Goal: Contribute content: Add original content to the website for others to see

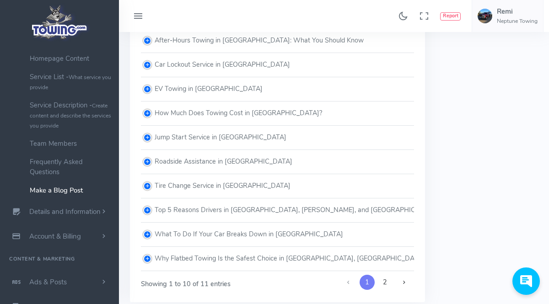
scroll to position [154, 0]
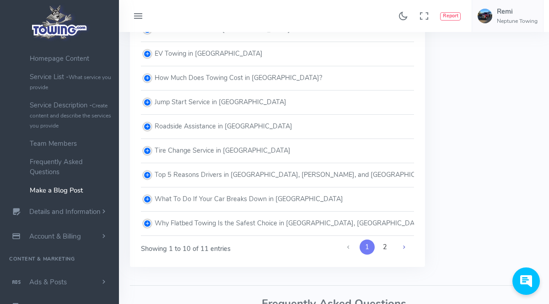
click at [395, 251] on link at bounding box center [403, 248] width 17 height 16
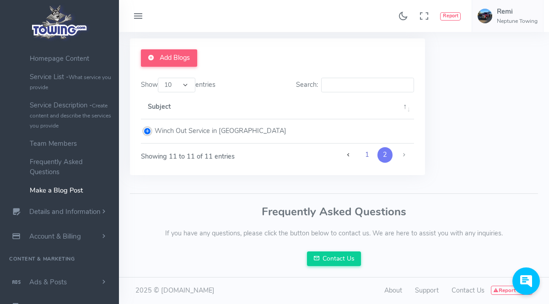
click at [365, 149] on link "1" at bounding box center [367, 155] width 15 height 16
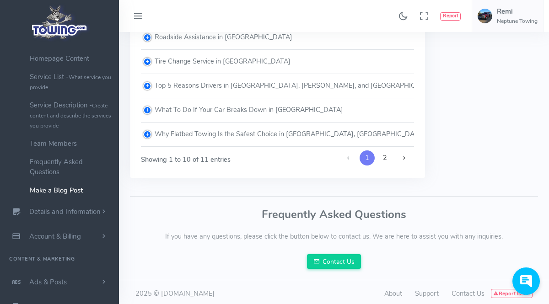
scroll to position [246, 0]
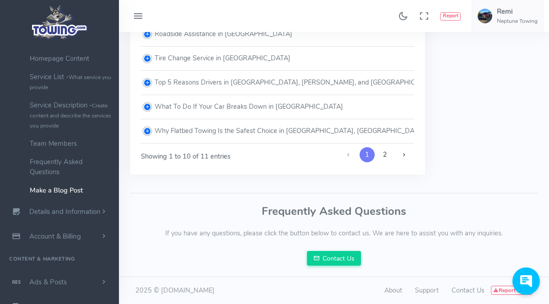
click at [229, 131] on td "Why Flatbed Towing Is the Safest Choice in Tulsa, Broken Arrow, and Bixby" at bounding box center [336, 131] width 390 height 24
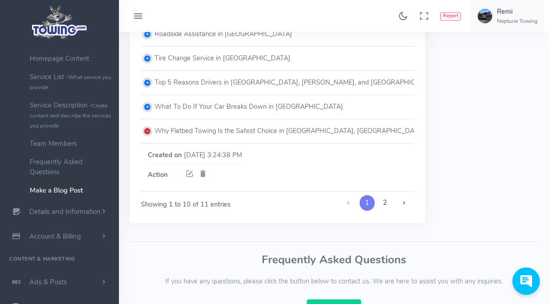
click at [193, 177] on icon at bounding box center [189, 174] width 9 height 12
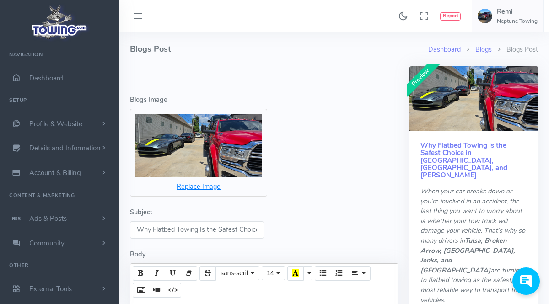
scroll to position [0, 102]
drag, startPoint x: 138, startPoint y: 228, endPoint x: 329, endPoint y: 234, distance: 191.3
click at [330, 234] on div "Subject Why Flatbed Towing Is the Safest Choice in Tulsa, Broken Arrow, and Bix…" at bounding box center [264, 223] width 268 height 31
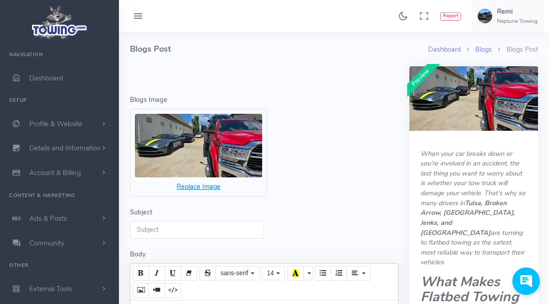
paste input "Flatbed Towing Tulsa | Safe, Damage-Free Vehicle Transport"
type input "Flatbed Towing Tulsa | Safe, Damage-Free Vehicle Transport"
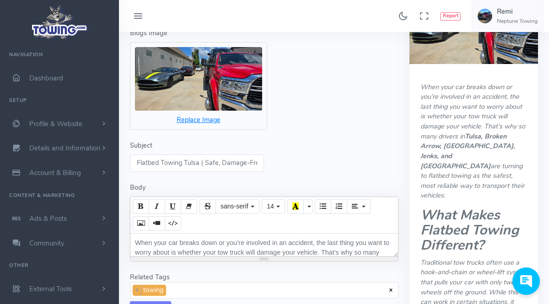
scroll to position [102, 0]
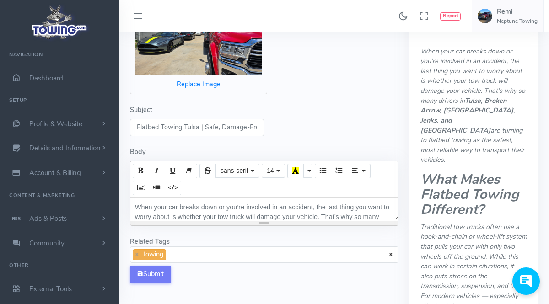
click at [185, 149] on div "Body When your car breaks down or you’re involved in an accident, the last thin…" at bounding box center [264, 186] width 268 height 79
click at [156, 275] on button "Submit" at bounding box center [150, 274] width 41 height 17
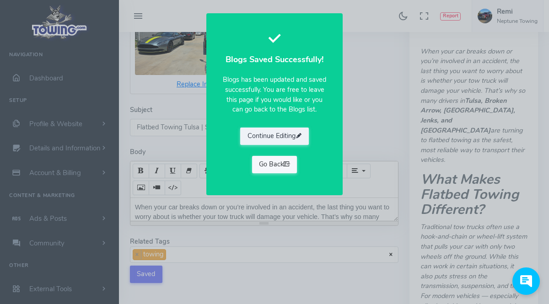
drag, startPoint x: 277, startPoint y: 166, endPoint x: 283, endPoint y: 170, distance: 7.0
click at [277, 166] on link "Go Back" at bounding box center [274, 164] width 45 height 17
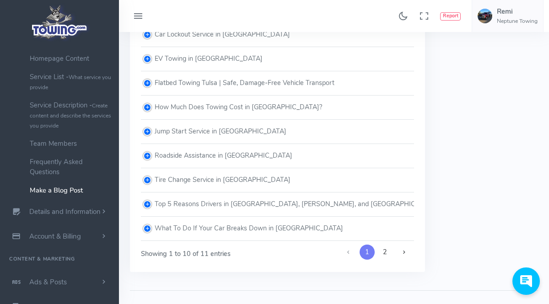
scroll to position [154, 0]
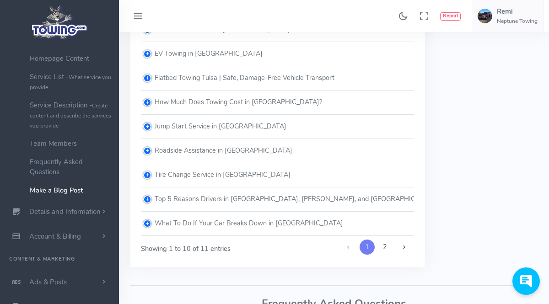
click at [306, 202] on td "Top 5 Reasons Drivers in [GEOGRAPHIC_DATA], [PERSON_NAME], and [GEOGRAPHIC_DATA…" at bounding box center [336, 200] width 390 height 24
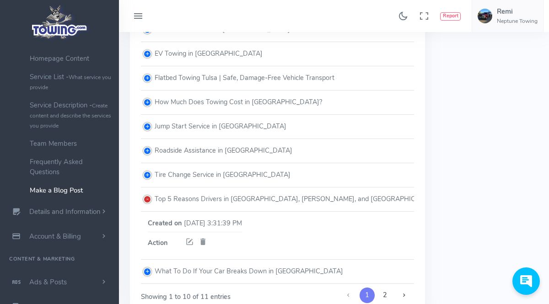
click at [190, 241] on icon at bounding box center [189, 242] width 9 height 12
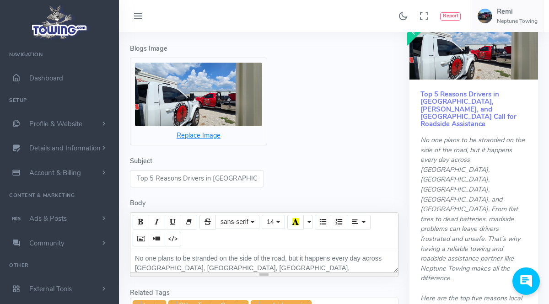
click at [143, 181] on input "Top 5 Reasons Drivers in Tulsa, Jenks, and Glenpool Call for Roadside Assistance" at bounding box center [197, 178] width 134 height 17
drag, startPoint x: 139, startPoint y: 179, endPoint x: 369, endPoint y: 195, distance: 231.1
type input "T"
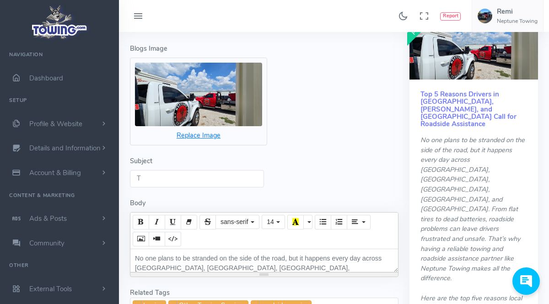
scroll to position [0, 0]
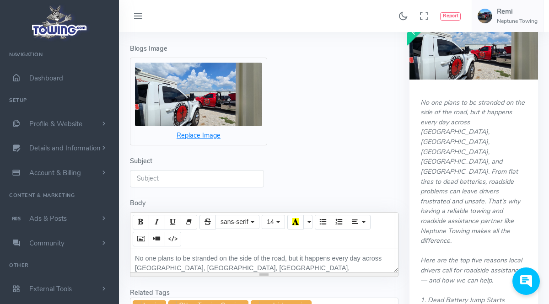
paste input "Roadside Assistance Tulsa | 5 Common Reasons Drivers Call"
type input "Roadside Assistance Tulsa | 5 Common Reasons Drivers Call"
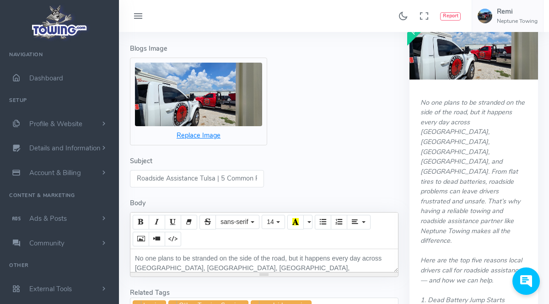
scroll to position [0, 58]
drag, startPoint x: 251, startPoint y: 176, endPoint x: 319, endPoint y: 178, distance: 68.2
click at [319, 178] on div "Subject Roadside Assistance Tulsa | 5 Common Reasons Drivers Call" at bounding box center [264, 171] width 268 height 31
click at [321, 182] on div "Subject Roadside Assistance Tulsa | 5 Common Reasons Drivers Call" at bounding box center [264, 171] width 268 height 31
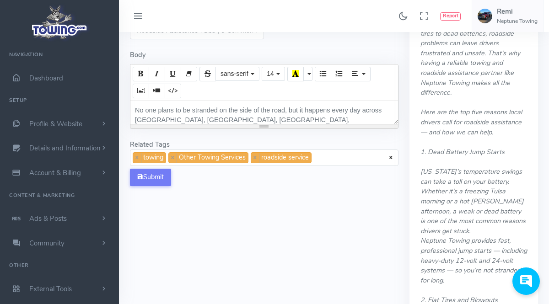
scroll to position [205, 0]
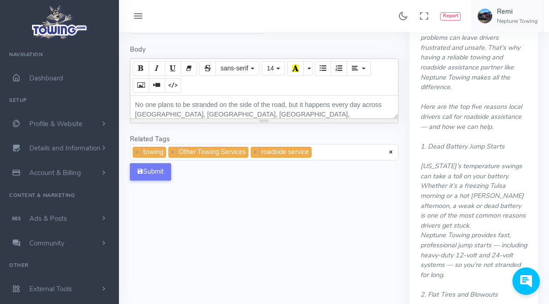
click at [169, 177] on button "Submit" at bounding box center [150, 171] width 41 height 17
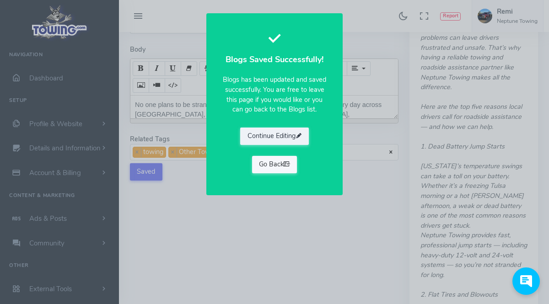
click at [260, 169] on link "Go Back" at bounding box center [274, 164] width 45 height 17
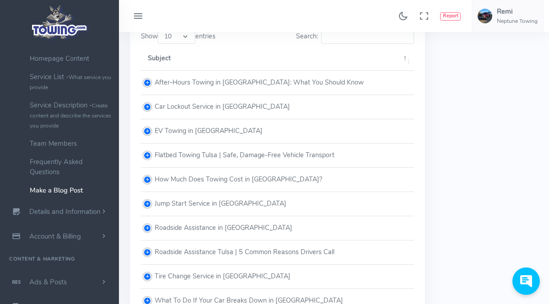
scroll to position [154, 0]
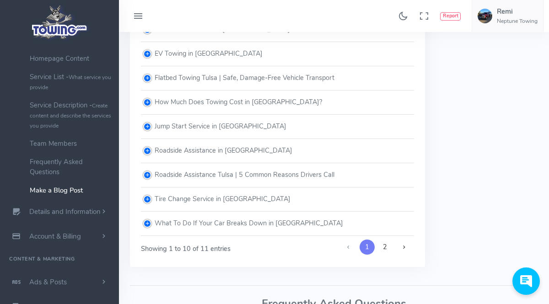
click at [152, 99] on td "How Much Does Towing Cost in [GEOGRAPHIC_DATA]?" at bounding box center [277, 103] width 273 height 24
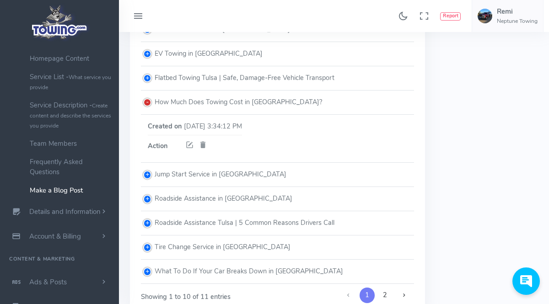
click at [189, 143] on icon at bounding box center [189, 146] width 9 height 12
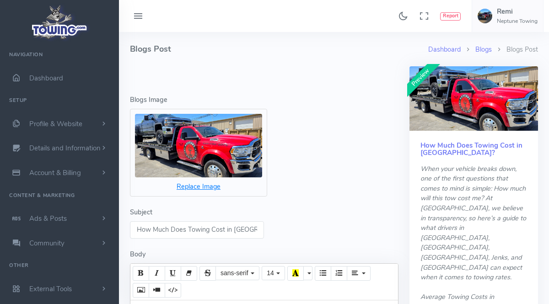
click at [140, 229] on input "How Much Does Towing Cost in Tulsa?" at bounding box center [197, 229] width 134 height 17
drag, startPoint x: 139, startPoint y: 230, endPoint x: 274, endPoint y: 238, distance: 135.2
click at [274, 238] on div "Subject How Much Does Towing Cost in Tulsa?" at bounding box center [264, 223] width 268 height 31
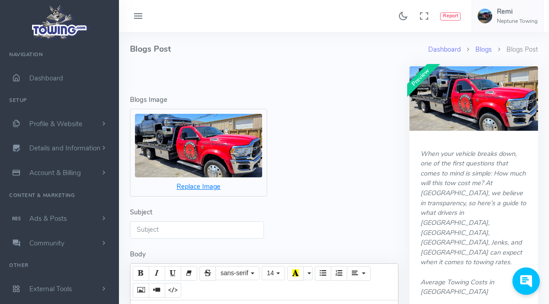
paste input "Towing Cost [GEOGRAPHIC_DATA] | Affordable 24/7 Tow Service Rates"
type input "Towing Cost Tulsa | Affordable 24/7 Tow Service Rates"
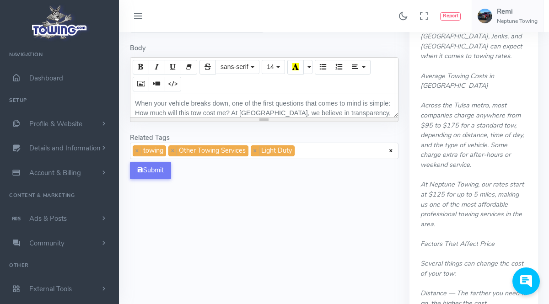
scroll to position [154, 0]
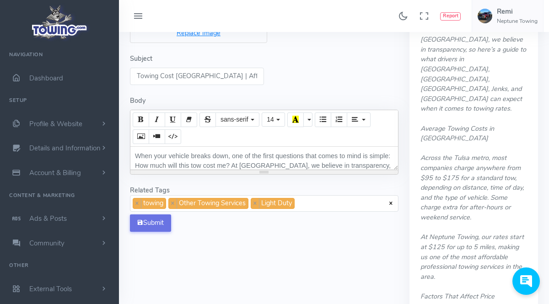
click at [150, 225] on button "Submit" at bounding box center [150, 223] width 41 height 17
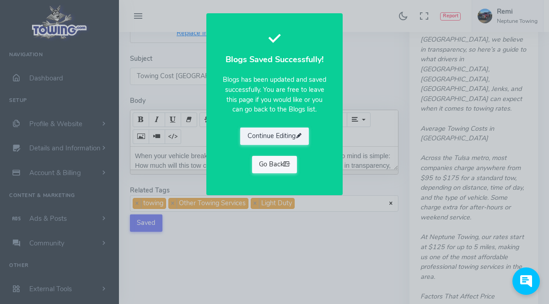
click at [274, 161] on link "Go Back" at bounding box center [274, 164] width 45 height 17
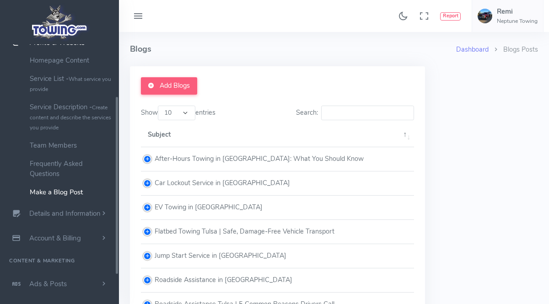
scroll to position [83, 0]
click at [184, 210] on td "EV Towing in Tulsa" at bounding box center [277, 208] width 273 height 24
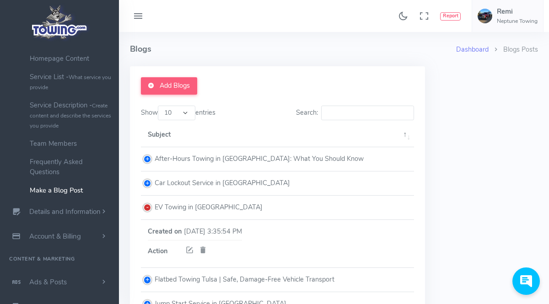
click at [157, 251] on span "Action" at bounding box center [165, 252] width 34 height 10
click at [193, 251] on icon at bounding box center [189, 251] width 9 height 12
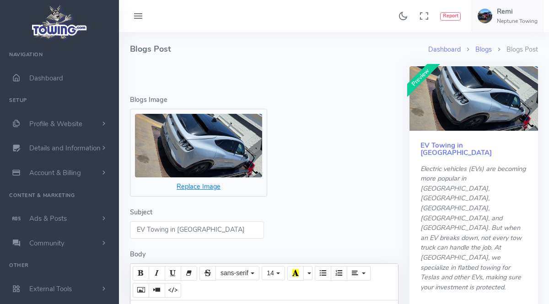
click at [226, 236] on input "EV Towing in [GEOGRAPHIC_DATA]" at bounding box center [197, 229] width 134 height 17
click at [228, 230] on input "EV Towing in [GEOGRAPHIC_DATA]" at bounding box center [197, 229] width 134 height 17
click at [229, 230] on input "EV Towing in [GEOGRAPHIC_DATA]" at bounding box center [197, 229] width 134 height 17
type input "E"
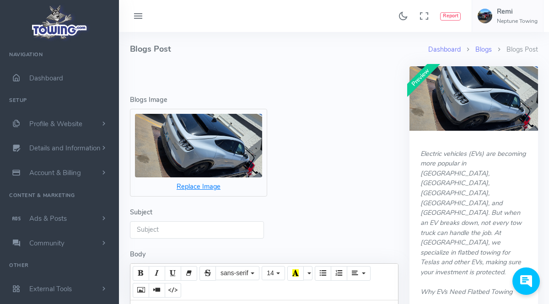
paste input "EV & Tesla Towing Tulsa | Safe Flatbed Transport"
type input "EV & Tesla Towing Tulsa | Safe Flatbed Transport"
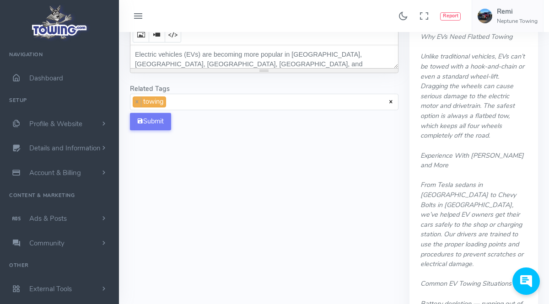
scroll to position [205, 0]
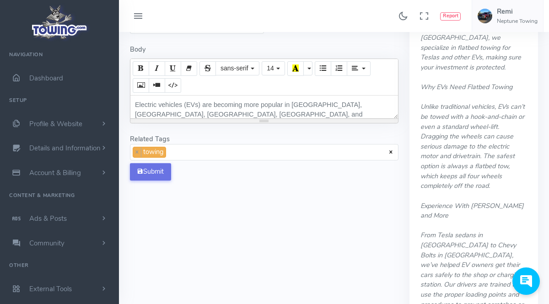
click at [158, 177] on button "Submit" at bounding box center [150, 171] width 41 height 17
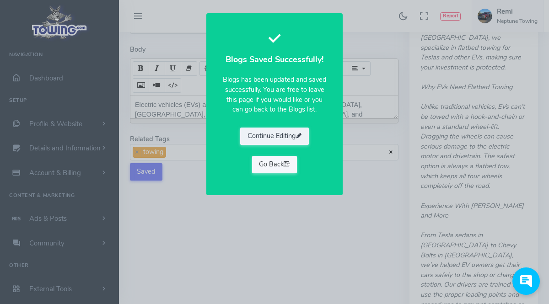
click at [268, 163] on link "Go Back" at bounding box center [274, 164] width 45 height 17
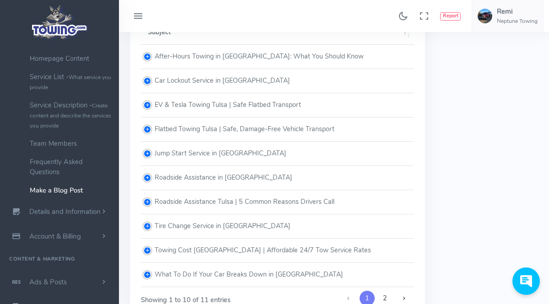
scroll to position [154, 0]
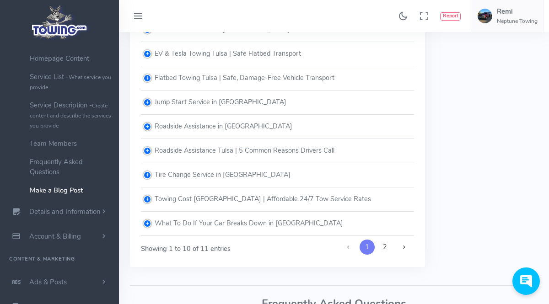
click at [264, 220] on td "What To Do If Your Car Breaks Down in [GEOGRAPHIC_DATA]" at bounding box center [277, 224] width 273 height 24
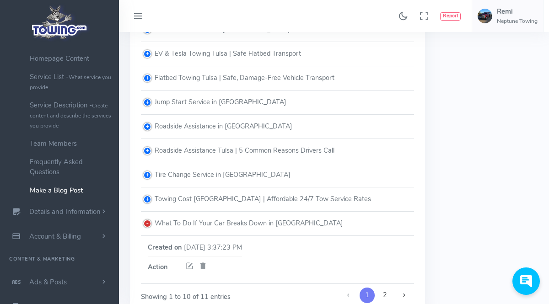
click at [188, 267] on icon at bounding box center [189, 267] width 9 height 12
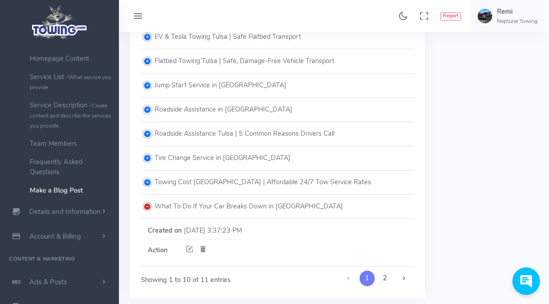
scroll to position [205, 0]
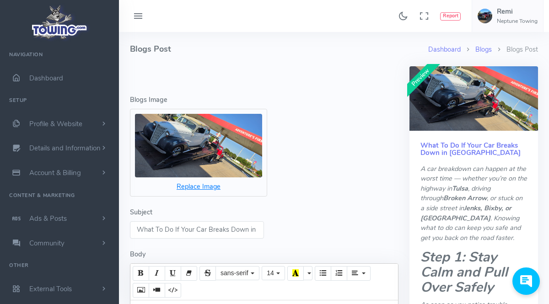
scroll to position [0, 13]
drag, startPoint x: 138, startPoint y: 229, endPoint x: 320, endPoint y: 242, distance: 182.9
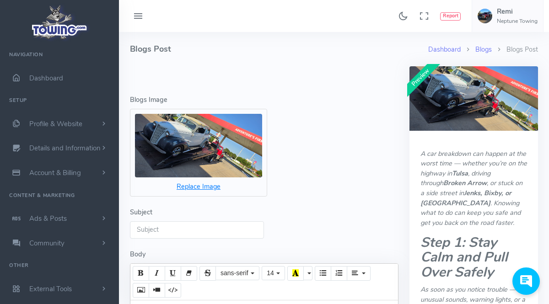
paste input "Car Breakdown Towing Tulsa | What To Do Next"
type input "Car Breakdown Towing Tulsa | What To Do Next"
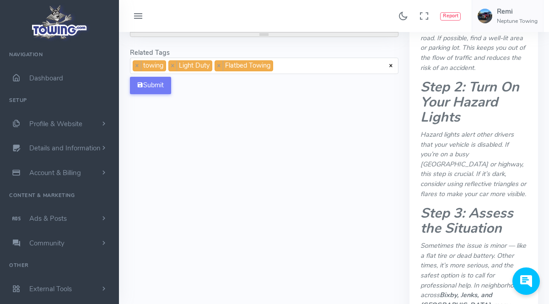
scroll to position [307, 0]
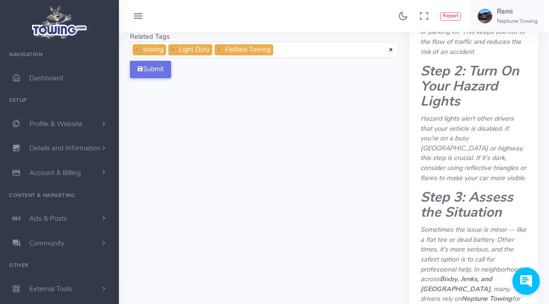
click at [148, 78] on button "Submit" at bounding box center [150, 69] width 41 height 17
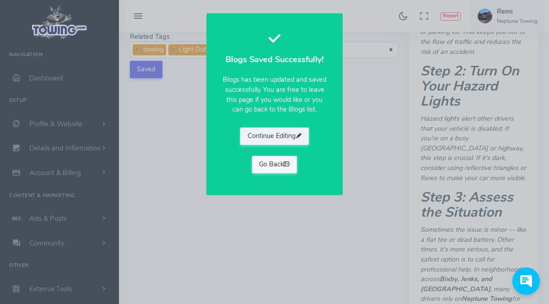
click at [269, 164] on link "Go Back" at bounding box center [274, 164] width 45 height 17
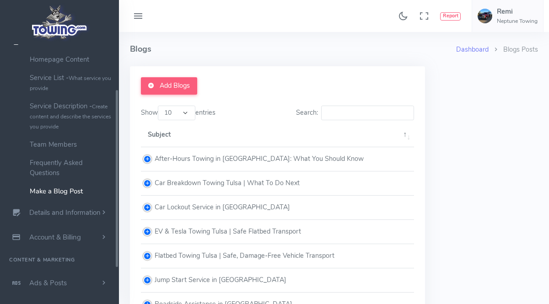
scroll to position [83, 0]
click at [223, 157] on td "After-Hours Towing in [GEOGRAPHIC_DATA]: What You Should Know" at bounding box center [277, 159] width 273 height 24
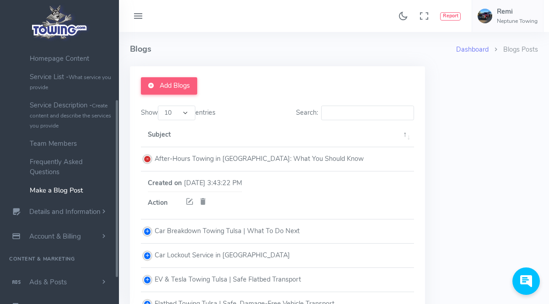
click at [192, 197] on icon at bounding box center [189, 202] width 9 height 12
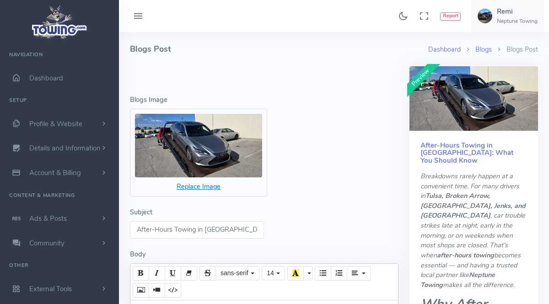
click at [196, 231] on input "After-Hours Towing in [GEOGRAPHIC_DATA]: What You Should Know" at bounding box center [197, 229] width 134 height 17
drag, startPoint x: 147, startPoint y: 229, endPoint x: 351, endPoint y: 250, distance: 205.6
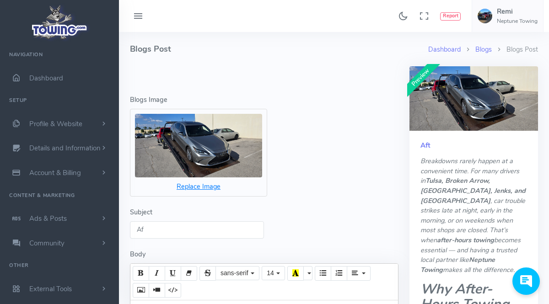
type input "A"
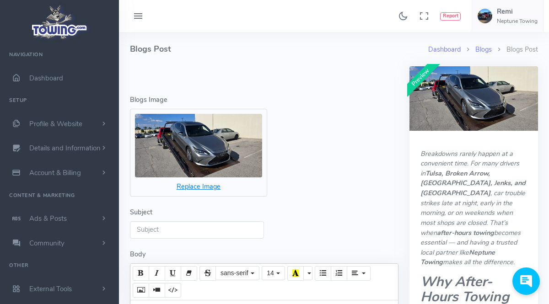
paste input "After-Hours Towing [GEOGRAPHIC_DATA] | 24/7 Emergency Tow Service"
type input "After-Hours Towing Tulsa | 24/7 Emergency Tow Service"
click at [350, 209] on div "Subject After-Hours Towing Tulsa | 24/7 Emergency Tow Service" at bounding box center [264, 223] width 268 height 31
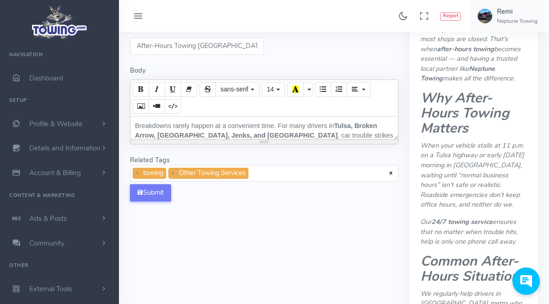
scroll to position [256, 0]
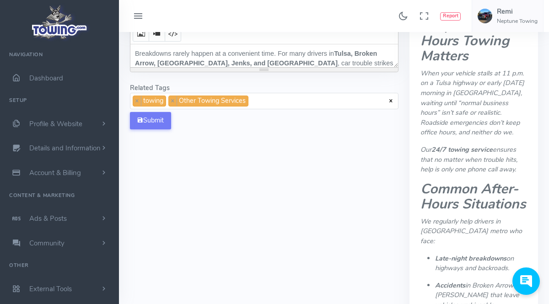
click at [162, 124] on button "Submit" at bounding box center [150, 120] width 41 height 17
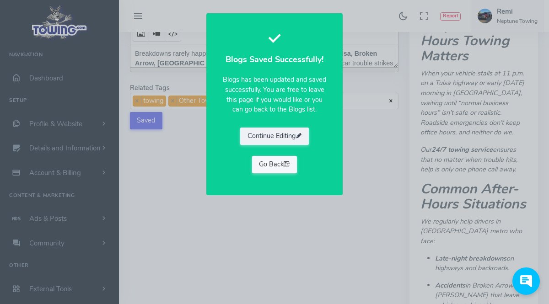
click at [279, 171] on link "Go Back" at bounding box center [274, 164] width 45 height 17
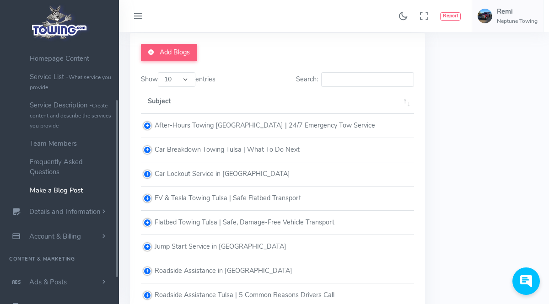
scroll to position [51, 0]
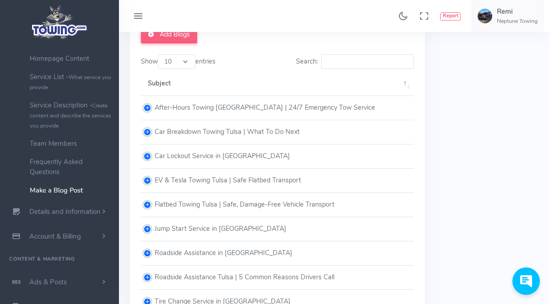
click at [215, 234] on td "Jump Start Service in Tulsa" at bounding box center [277, 229] width 273 height 24
click at [191, 269] on icon at bounding box center [189, 272] width 9 height 12
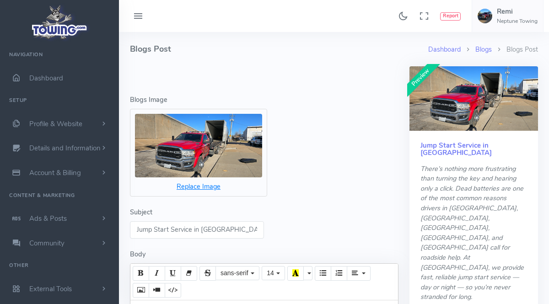
click at [233, 229] on input "Jump Start Service in [GEOGRAPHIC_DATA]" at bounding box center [197, 229] width 134 height 17
type input "J"
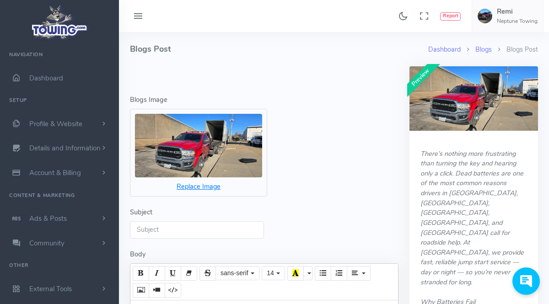
paste input "Jump Start Tulsa | Fast 12-Volt & 24-Volt Battery Service"
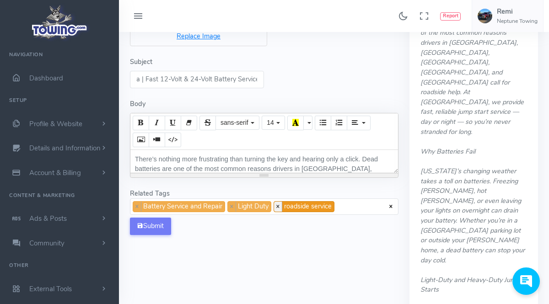
scroll to position [154, 0]
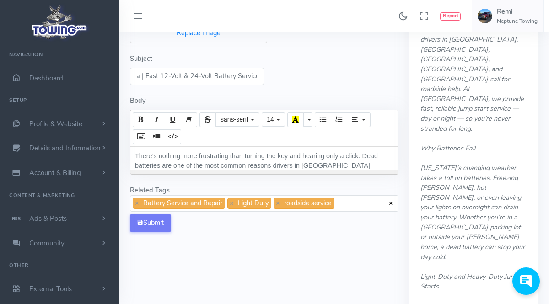
type input "Jump Start Tulsa | Fast 12-Volt & 24-Volt Battery Service"
click at [152, 227] on button "Submit" at bounding box center [150, 223] width 41 height 17
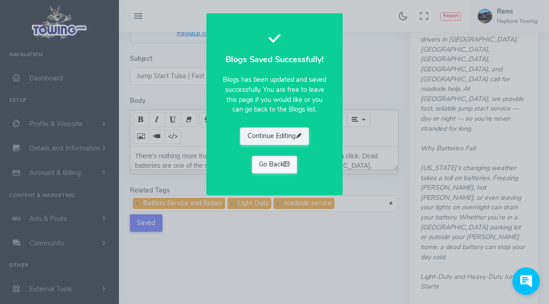
click at [268, 166] on link "Go Back" at bounding box center [274, 164] width 45 height 17
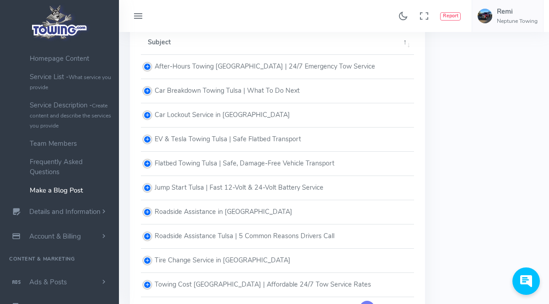
scroll to position [102, 0]
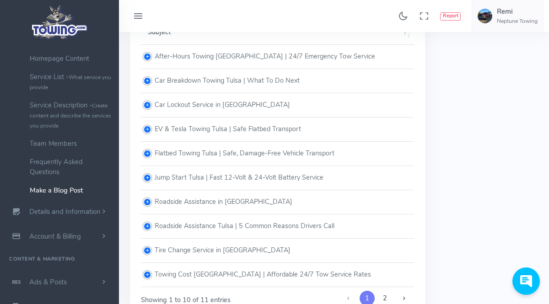
click at [176, 108] on td "Car Lockout Service in [GEOGRAPHIC_DATA]" at bounding box center [277, 105] width 273 height 24
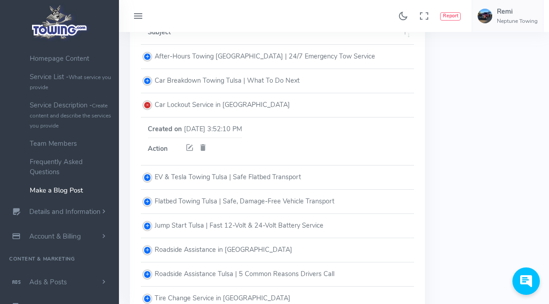
click at [190, 146] on icon at bounding box center [189, 148] width 9 height 12
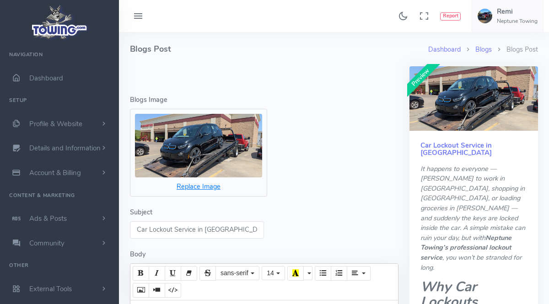
click at [217, 233] on input "Car Lockout Service in Tulsa" at bounding box center [197, 229] width 134 height 17
click at [223, 232] on input "Car Lockout Service in Tulsa" at bounding box center [197, 229] width 134 height 17
click at [225, 232] on input "Car Lockout Service in Tulsa" at bounding box center [197, 229] width 134 height 17
type input "C"
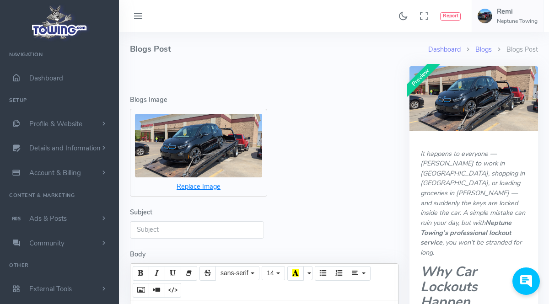
paste input "Car Lockout Tulsa | 24/7 Damage-Free Vehicle Unlocks"
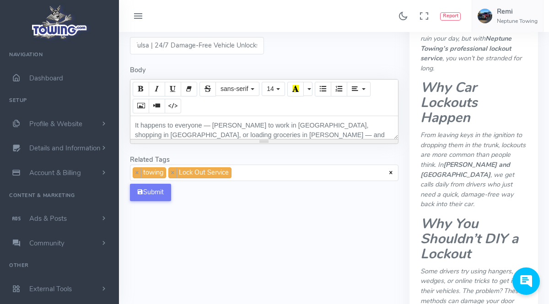
scroll to position [205, 0]
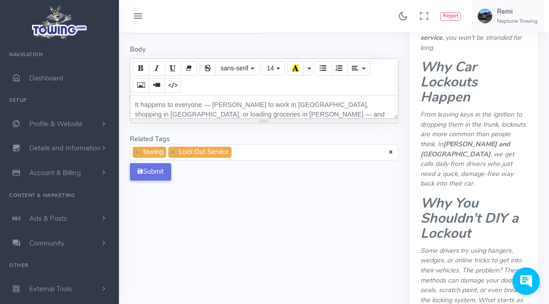
type input "Car Lockout Tulsa | 24/7 Damage-Free Vehicle Unlocks"
click at [166, 173] on button "Submit" at bounding box center [150, 171] width 41 height 17
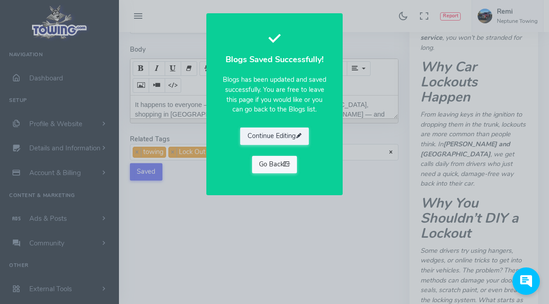
click at [287, 161] on icon at bounding box center [287, 164] width 6 height 9
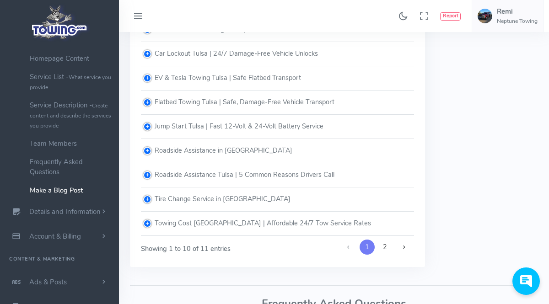
scroll to position [102, 0]
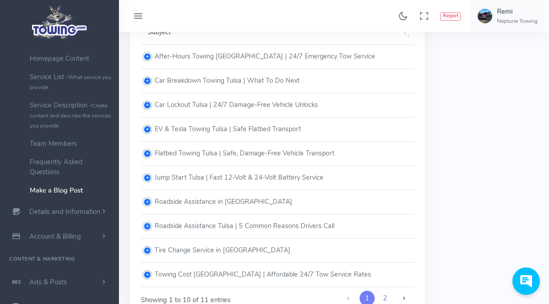
click at [386, 297] on link "2" at bounding box center [384, 299] width 15 height 16
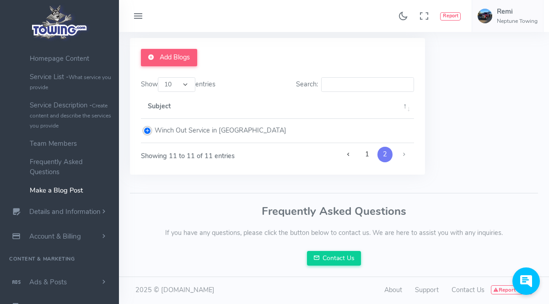
scroll to position [28, 0]
drag, startPoint x: 194, startPoint y: 138, endPoint x: 197, endPoint y: 129, distance: 8.7
click at [195, 134] on td "Winch Out Service in [GEOGRAPHIC_DATA]" at bounding box center [277, 131] width 273 height 24
click at [197, 129] on td "Winch Out Service in [GEOGRAPHIC_DATA]" at bounding box center [277, 131] width 273 height 24
click at [185, 136] on td "Winch Out Service in [GEOGRAPHIC_DATA]" at bounding box center [277, 131] width 273 height 24
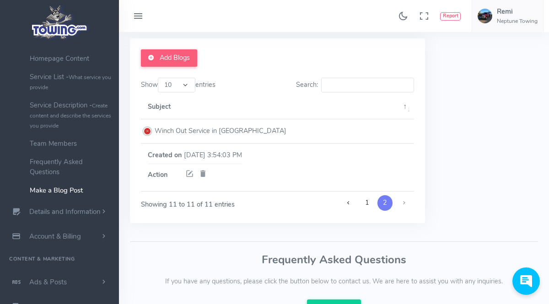
click at [189, 176] on icon at bounding box center [189, 174] width 9 height 12
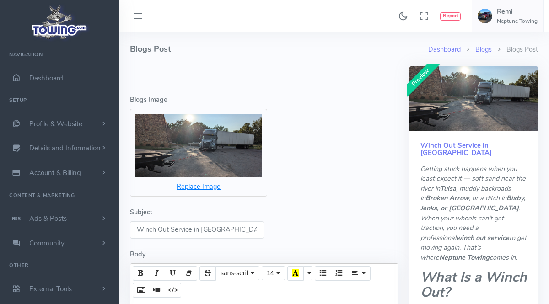
scroll to position [325, 0]
click at [232, 232] on input "Winch Out Service in Tulsa" at bounding box center [197, 229] width 134 height 17
type input "W"
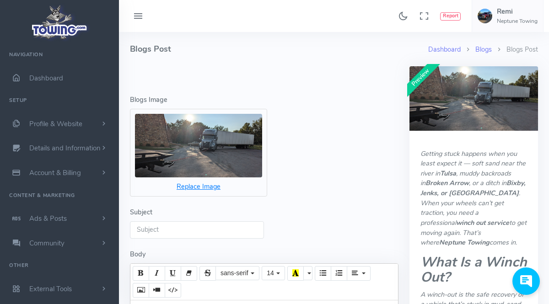
paste input "Winch Out Service Tulsa | Stuck in Mud, Sand, or Snow"
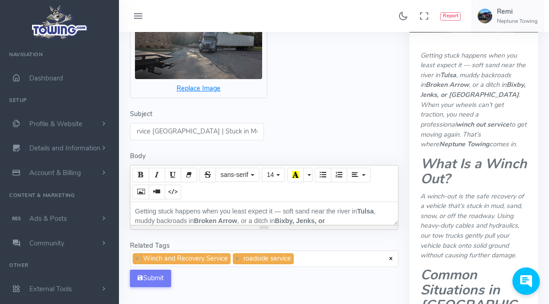
scroll to position [102, 0]
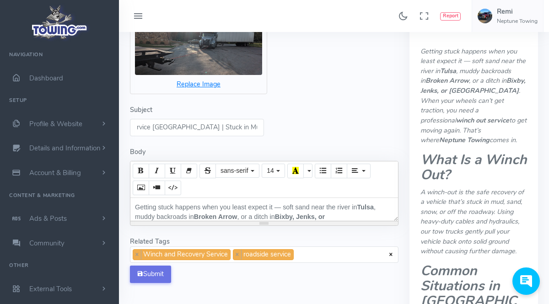
type input "Winch Out Service Tulsa | Stuck in Mud, Sand, or Snow"
click at [167, 274] on button "Submit" at bounding box center [150, 274] width 41 height 17
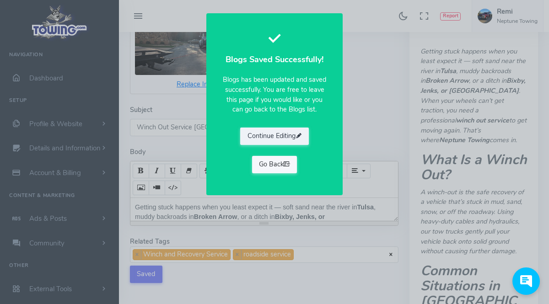
click at [260, 167] on link "Go Back" at bounding box center [274, 164] width 45 height 17
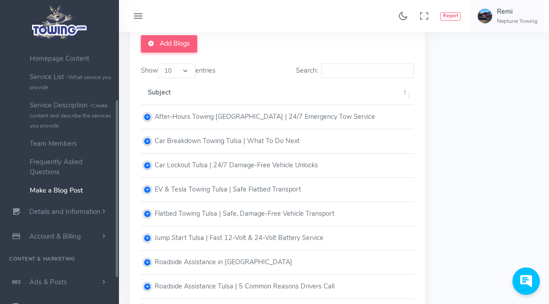
scroll to position [51, 0]
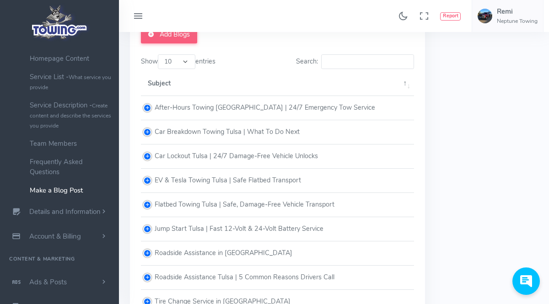
click at [231, 249] on td "Roadside Assistance in Tulsa" at bounding box center [277, 254] width 273 height 24
click at [193, 291] on icon at bounding box center [189, 296] width 9 height 12
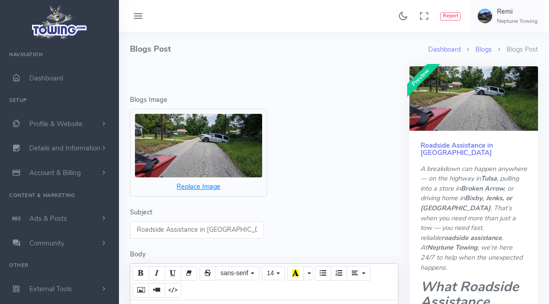
scroll to position [419, 0]
click at [229, 229] on input "Roadside Assistance in Tulsa" at bounding box center [197, 229] width 134 height 17
type input "R"
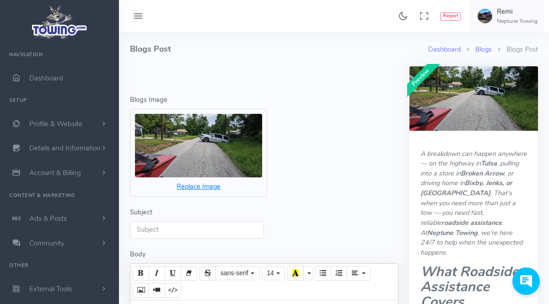
paste input "Roadside Assistance Tulsa | 24/7 Towing & Roadside Help"
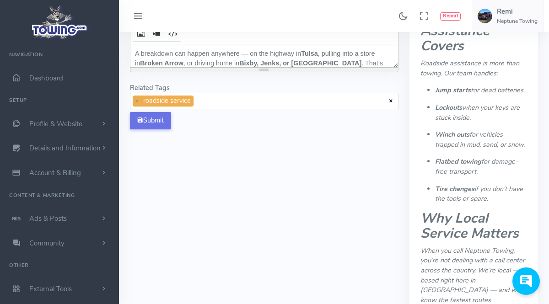
type input "Roadside Assistance Tulsa | 24/7 Towing & Roadside Help"
click at [161, 121] on button "Submit" at bounding box center [150, 120] width 41 height 17
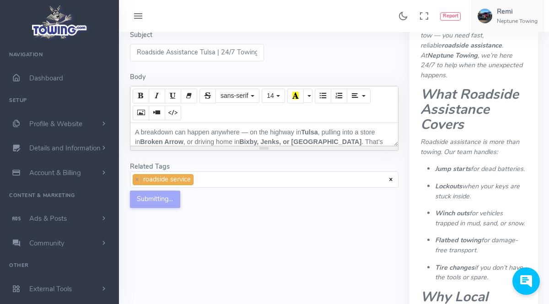
scroll to position [154, 0]
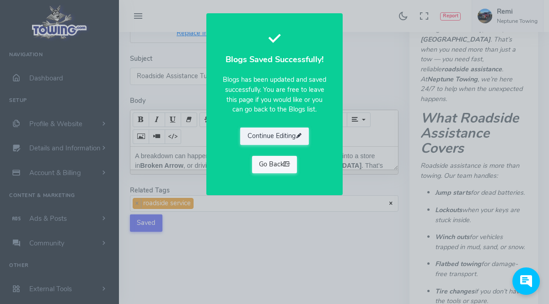
click at [288, 159] on link "Go Back" at bounding box center [274, 164] width 45 height 17
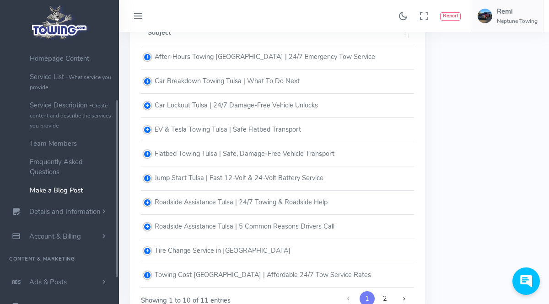
scroll to position [102, 0]
click at [235, 253] on td "Tire Change Service in [GEOGRAPHIC_DATA]" at bounding box center [277, 251] width 273 height 24
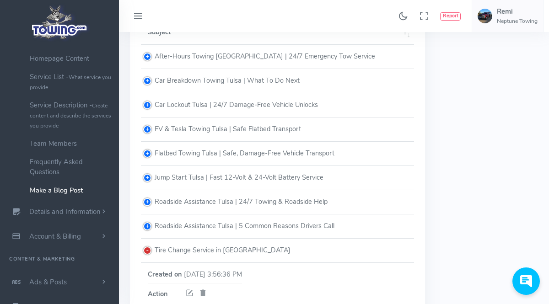
click at [189, 290] on icon at bounding box center [189, 294] width 9 height 12
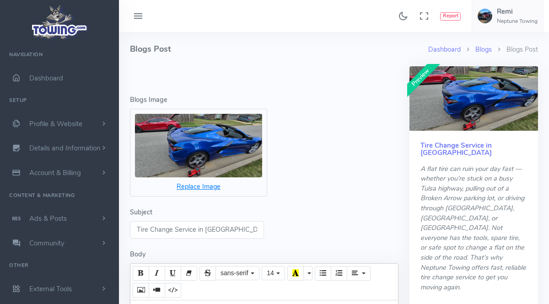
click at [251, 225] on input "Tire Change Service in Tulsa" at bounding box center [197, 229] width 134 height 17
type input "T"
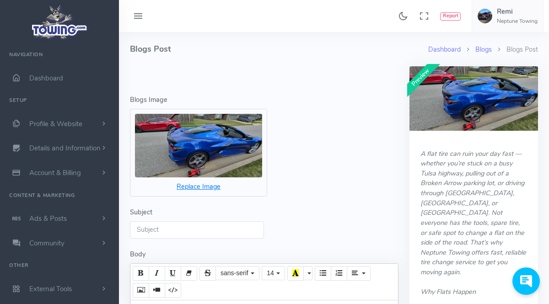
paste input "Tire Change Tulsa | Fast Flat Tire Help 24/7"
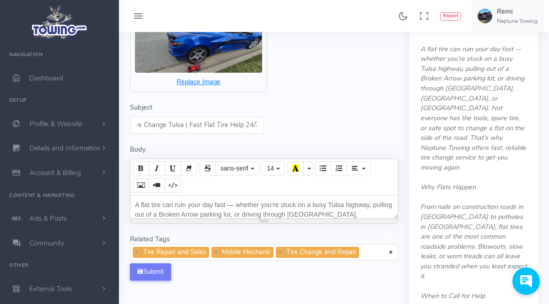
scroll to position [205, 0]
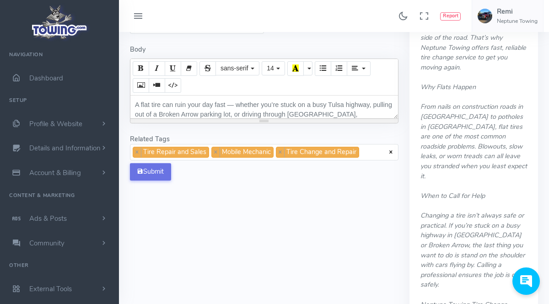
type input "Tire Change Tulsa | Fast Flat Tire Help 24/7"
click at [159, 174] on button "Submit" at bounding box center [150, 171] width 41 height 17
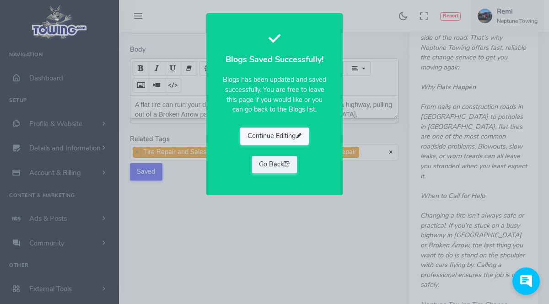
click at [274, 136] on button "Continue Editing" at bounding box center [274, 136] width 69 height 17
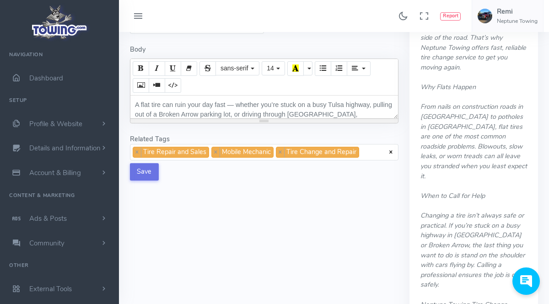
click at [143, 167] on button "Save" at bounding box center [144, 171] width 29 height 17
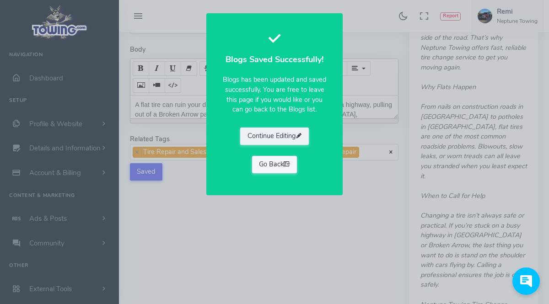
click at [284, 163] on link "Go Back" at bounding box center [274, 164] width 45 height 17
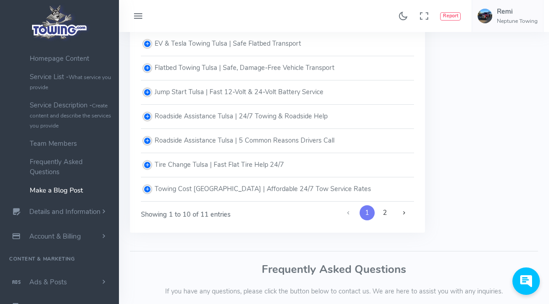
scroll to position [246, 0]
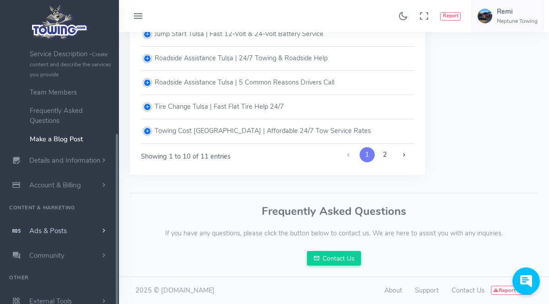
click at [100, 234] on span "scrollable content" at bounding box center [104, 230] width 8 height 9
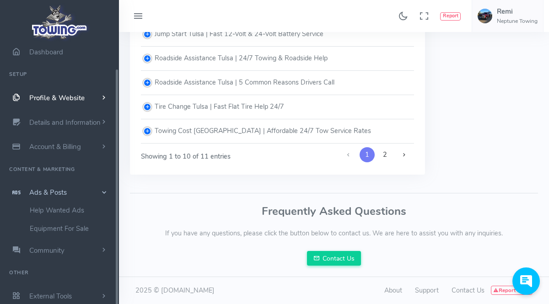
scroll to position [26, 0]
click at [101, 253] on span "scrollable content" at bounding box center [104, 250] width 8 height 9
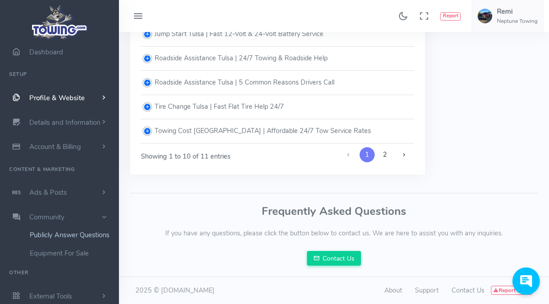
click at [86, 242] on link "Publicly Answer Questions" at bounding box center [71, 235] width 96 height 18
click at [88, 241] on link "Publicly Answer Questions" at bounding box center [71, 235] width 96 height 18
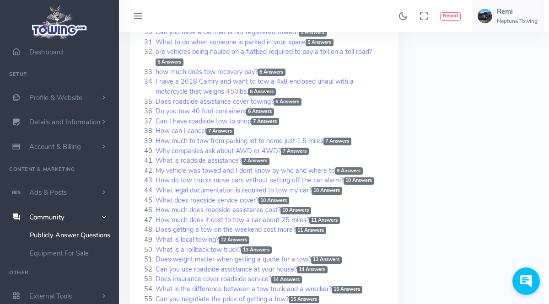
scroll to position [768, 0]
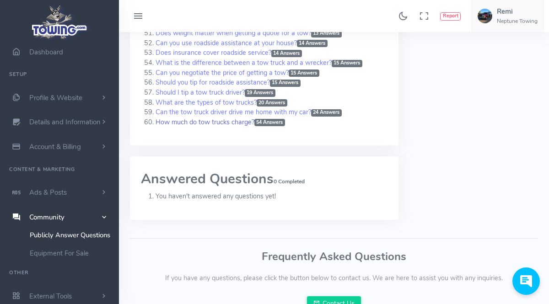
click at [220, 118] on link "How much do tow trucks charge? 54 Answers" at bounding box center [220, 122] width 129 height 9
click at [247, 118] on link "How much do tow trucks charge? 54 Answers" at bounding box center [220, 122] width 129 height 9
click at [238, 118] on link "How much do tow trucks charge? 54 Answers" at bounding box center [220, 122] width 129 height 9
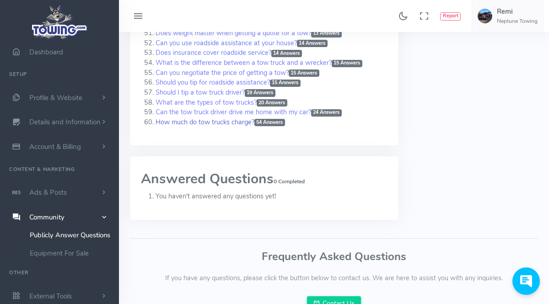
click at [237, 118] on link "How much do tow trucks charge? 54 Answers" at bounding box center [220, 122] width 129 height 9
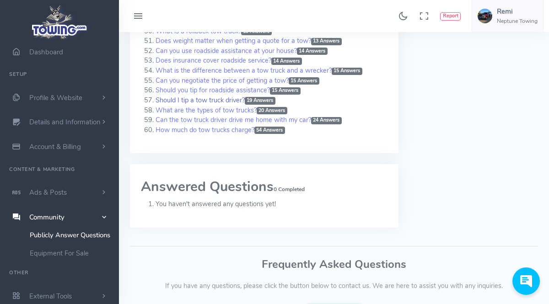
scroll to position [701, 0]
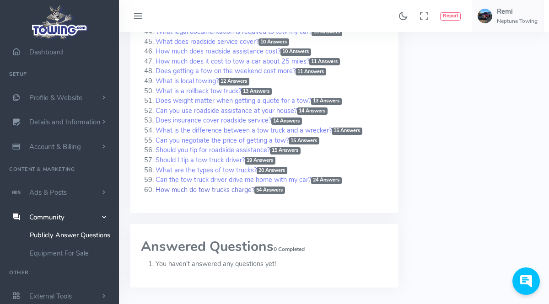
click at [240, 185] on link "How much do tow trucks charge? 54 Answers" at bounding box center [220, 189] width 129 height 9
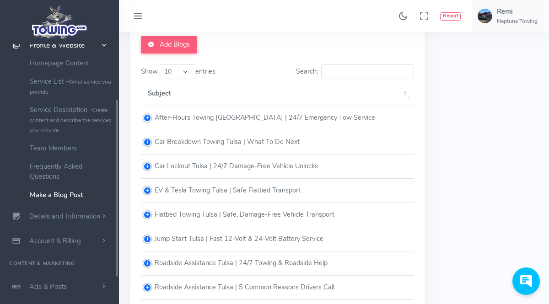
scroll to position [83, 0]
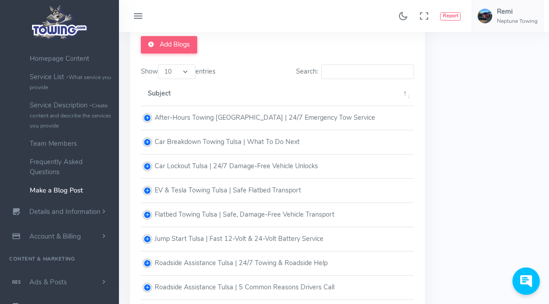
click at [300, 116] on td "After-Hours Towing [GEOGRAPHIC_DATA] | 24/7 Emergency Tow Service" at bounding box center [277, 118] width 273 height 24
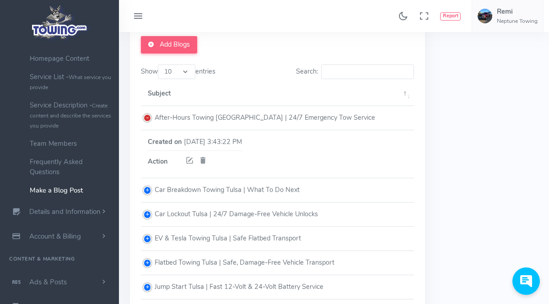
click at [301, 116] on td "After-Hours Towing [GEOGRAPHIC_DATA] | 24/7 Emergency Tow Service" at bounding box center [277, 118] width 273 height 24
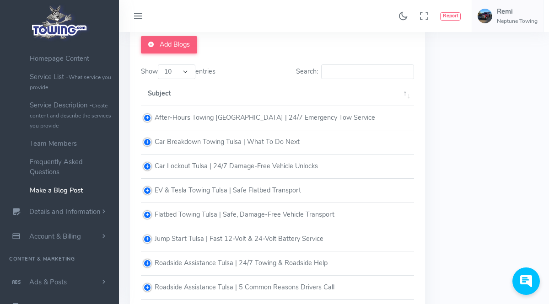
click at [445, 142] on div "Add Blogs Show 10 25 50 100 entries Search: Subject Created on Action" at bounding box center [328, 207] width 419 height 365
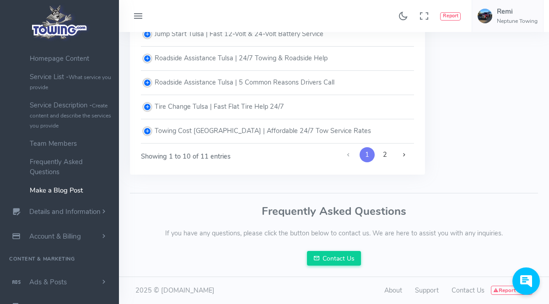
scroll to position [144, 0]
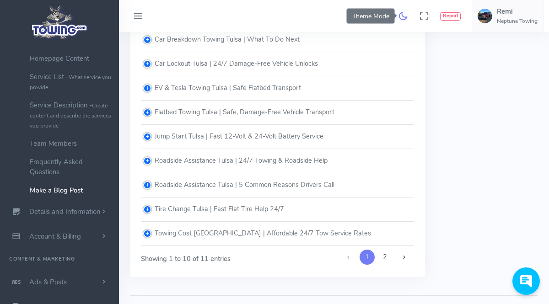
click at [405, 18] on icon "Theme Mode" at bounding box center [403, 16] width 10 height 15
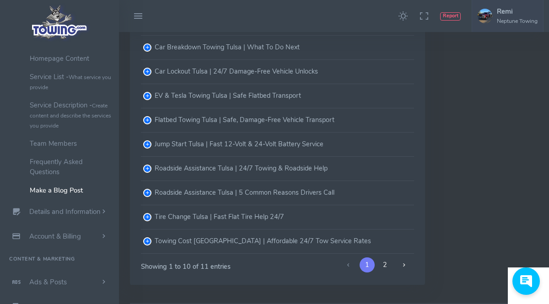
scroll to position [92, 0]
